Goal: Transaction & Acquisition: Purchase product/service

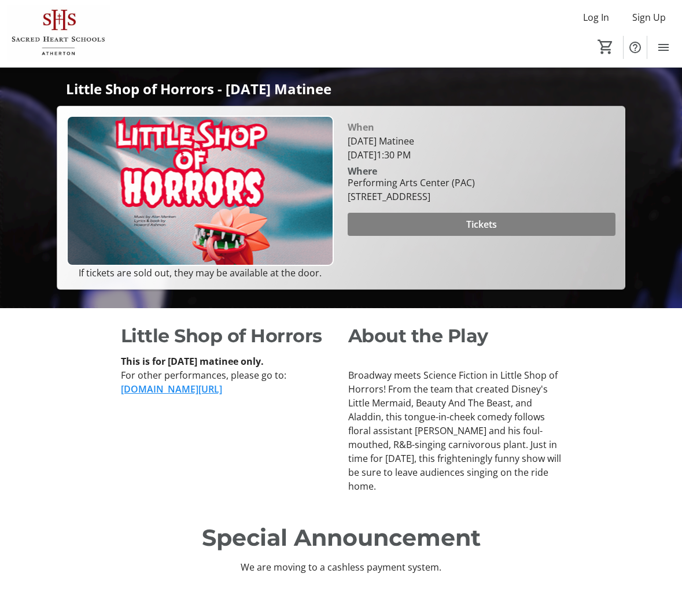
scroll to position [347, 0]
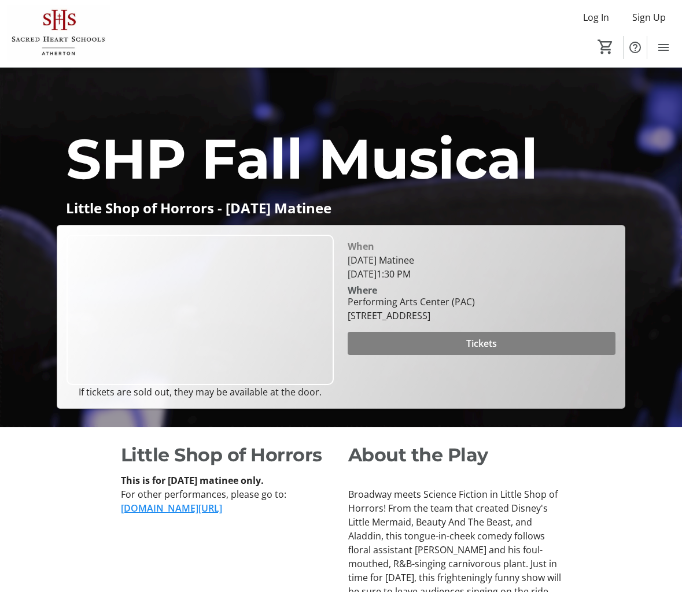
scroll to position [231, 0]
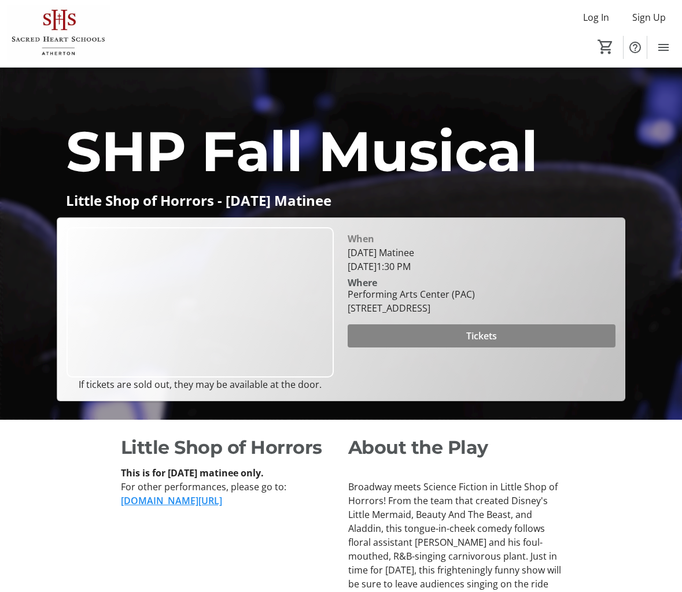
click at [470, 343] on span "Tickets" at bounding box center [481, 336] width 31 height 14
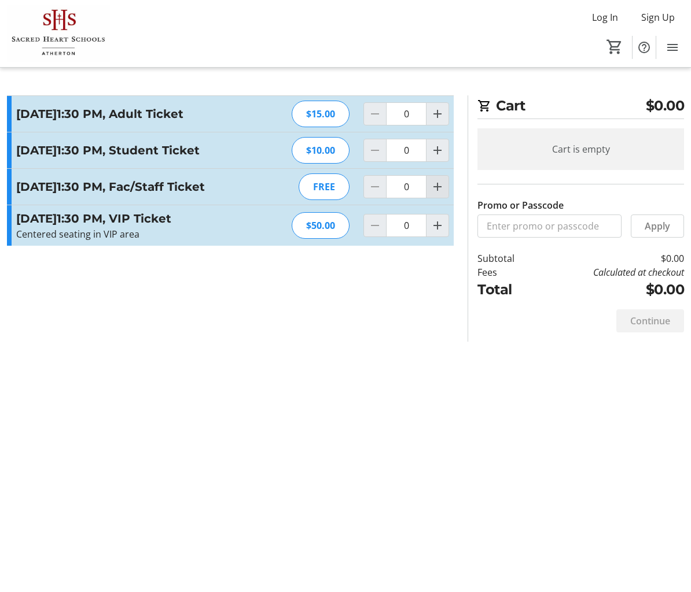
click at [443, 194] on mat-icon "Increment by one" at bounding box center [437, 187] width 14 height 14
type input "1"
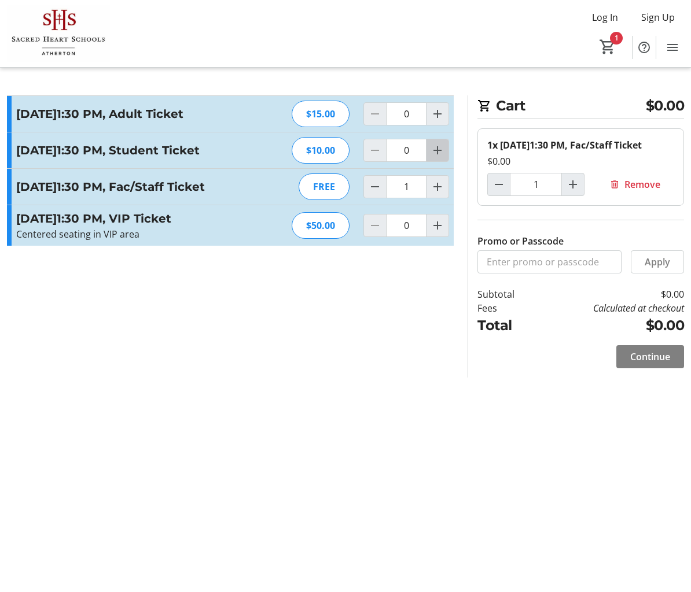
click at [437, 157] on mat-icon "Increment by one" at bounding box center [437, 150] width 14 height 14
type input "2"
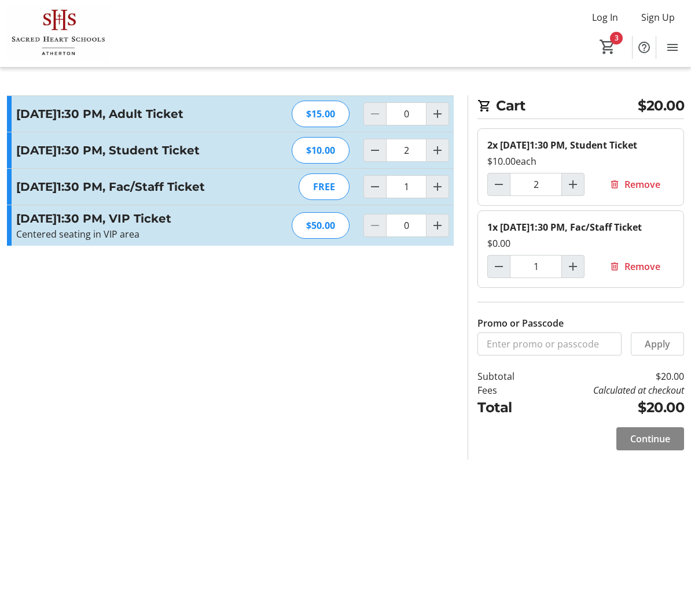
click at [635, 453] on span at bounding box center [650, 439] width 68 height 28
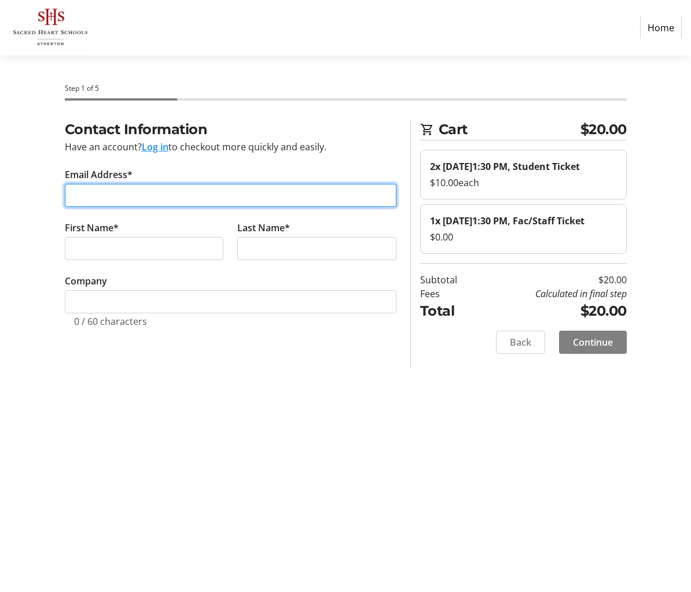
click at [290, 200] on input "Email Address*" at bounding box center [230, 195] width 331 height 23
type input "gingeracarterw@gmail.com"
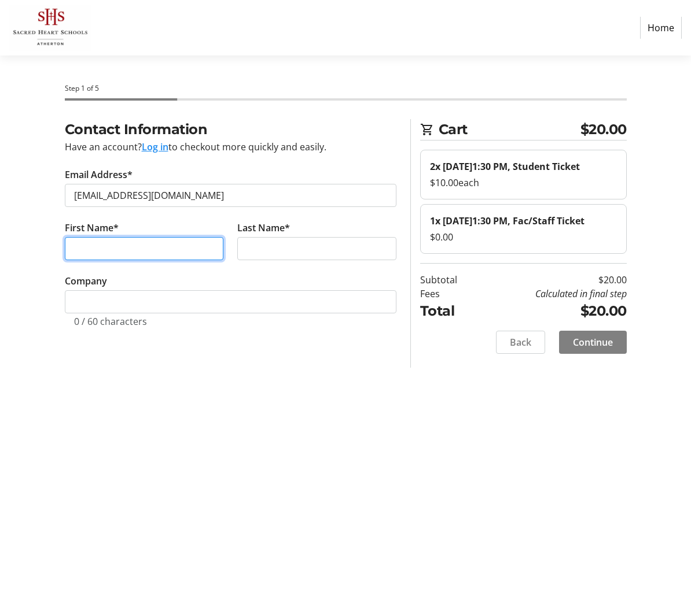
type input "Phoebe"
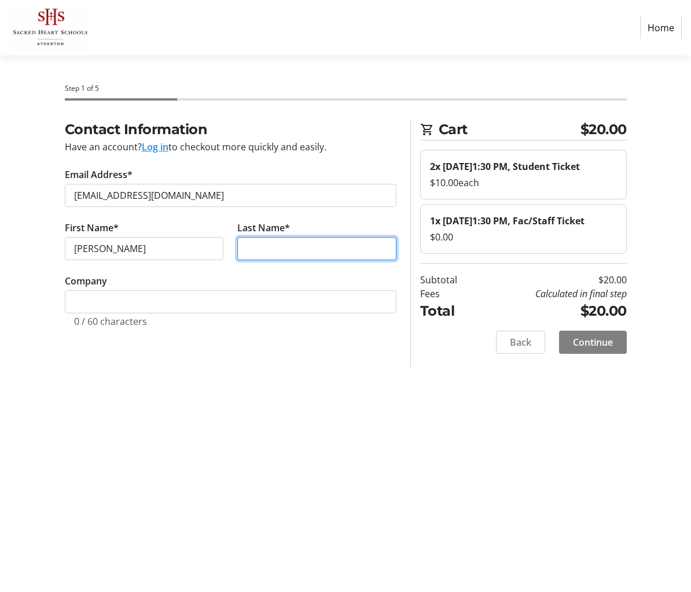
type input "West"
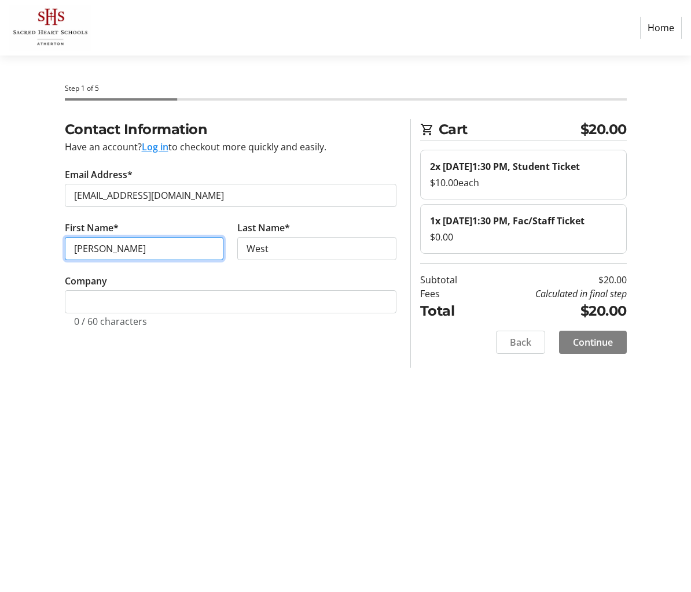
click at [134, 250] on input "Phoebe" at bounding box center [144, 248] width 159 height 23
type input "Virginia"
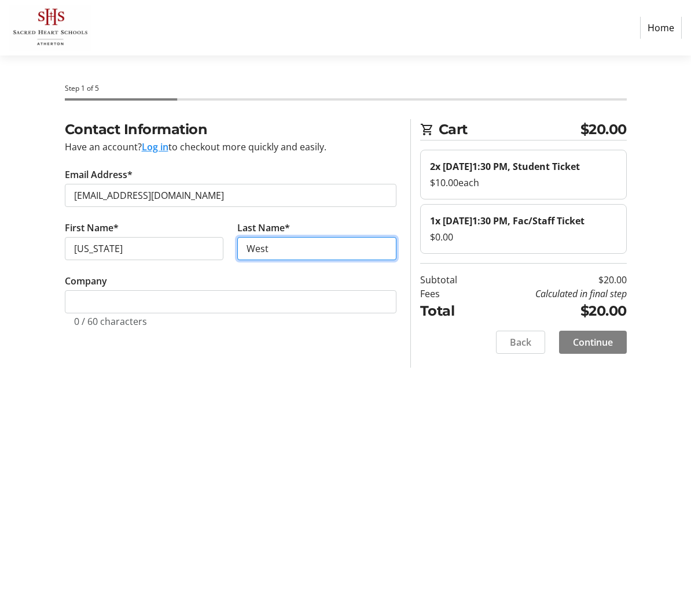
click at [271, 248] on input "West" at bounding box center [316, 248] width 159 height 23
type input "Carter-West"
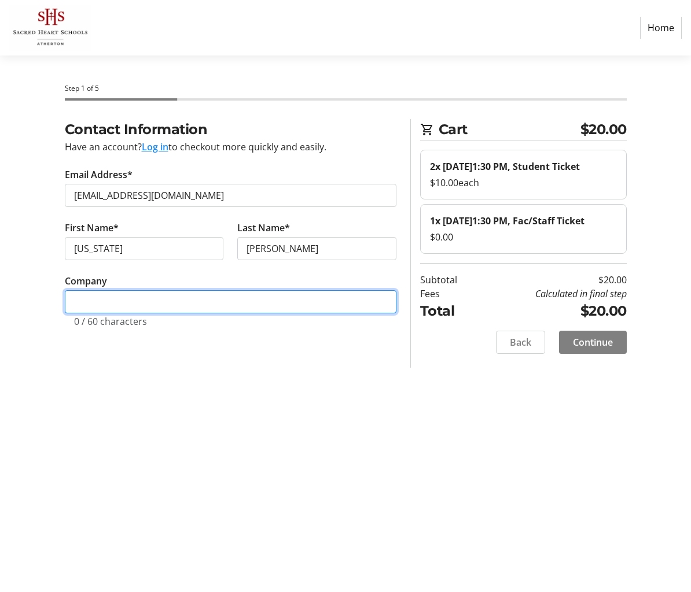
click at [145, 307] on input "Company" at bounding box center [230, 301] width 331 height 23
type input "Sacred Heart Prep"
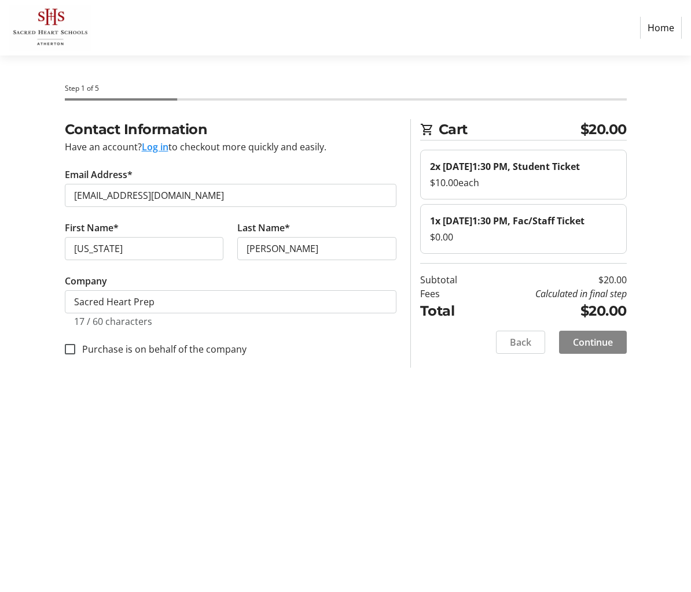
click at [602, 356] on span at bounding box center [593, 343] width 68 height 28
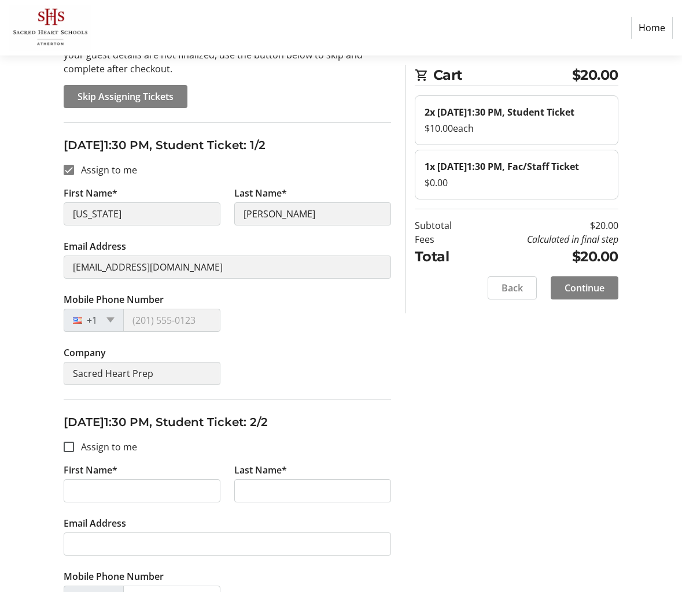
scroll to position [116, 0]
click at [66, 447] on input "Assign to me" at bounding box center [69, 446] width 10 height 10
checkbox input "true"
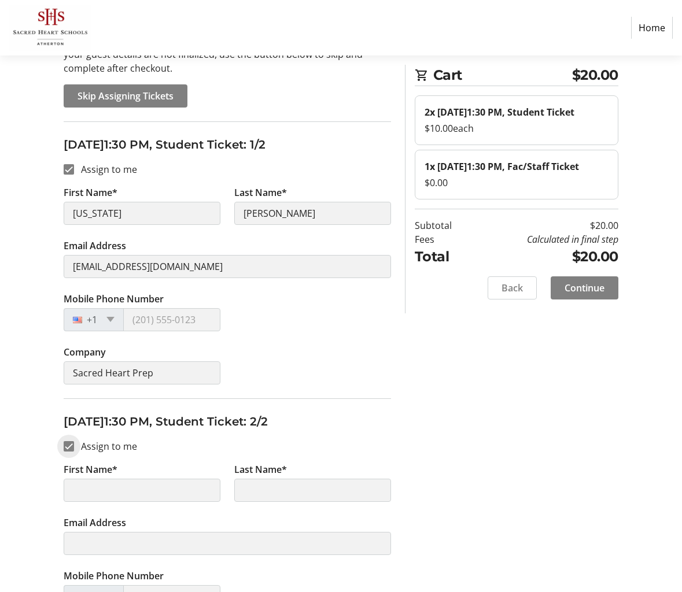
type input "Virginia"
type input "Carter-West"
type input "gingeracarterw@gmail.com"
type input "Sacred Heart Prep"
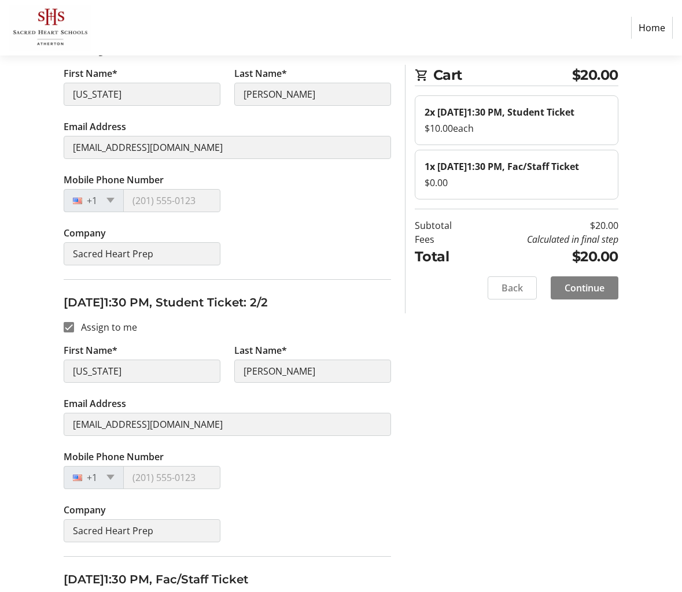
scroll to position [129, 0]
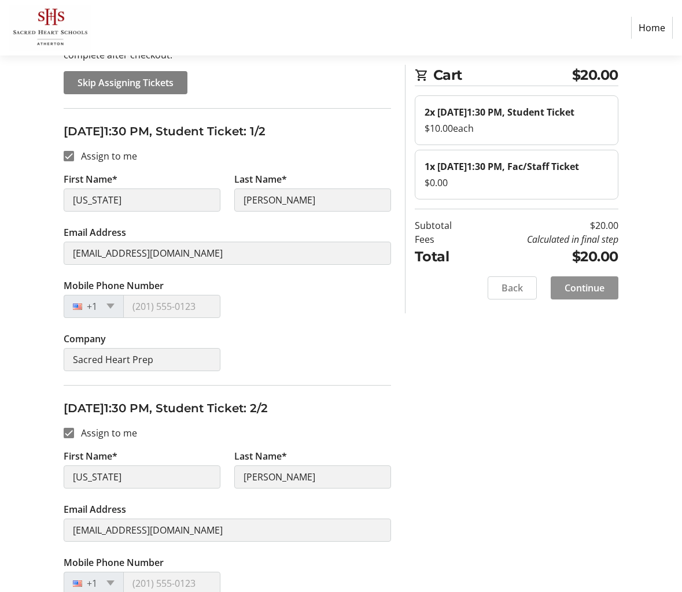
click at [596, 295] on span "Continue" at bounding box center [585, 288] width 40 height 14
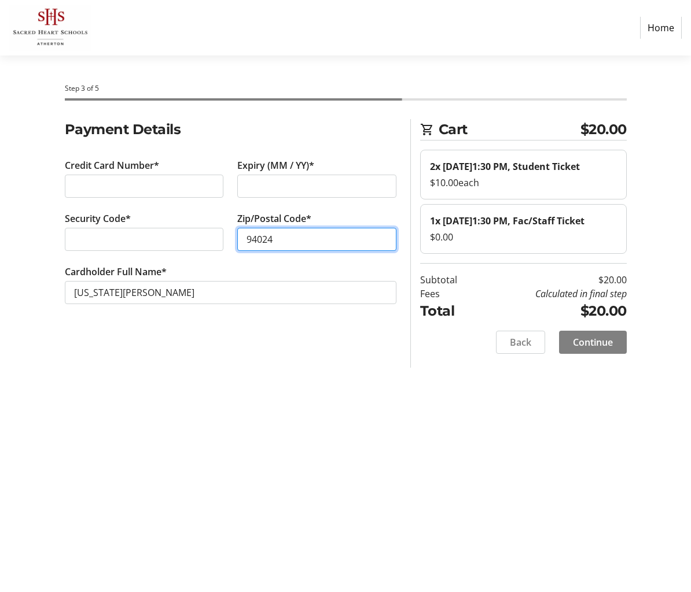
type input "94024"
click at [605, 349] on span "Continue" at bounding box center [593, 342] width 40 height 14
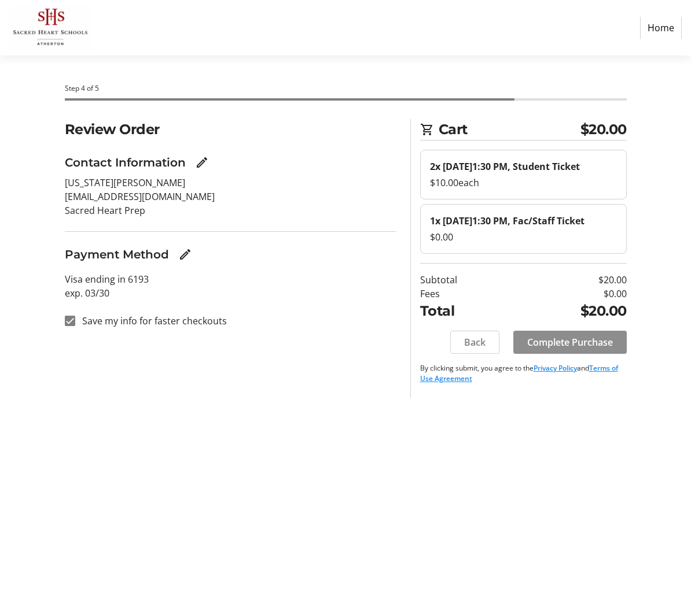
click at [605, 349] on span "Complete Purchase" at bounding box center [570, 342] width 86 height 14
